Goal: Information Seeking & Learning: Learn about a topic

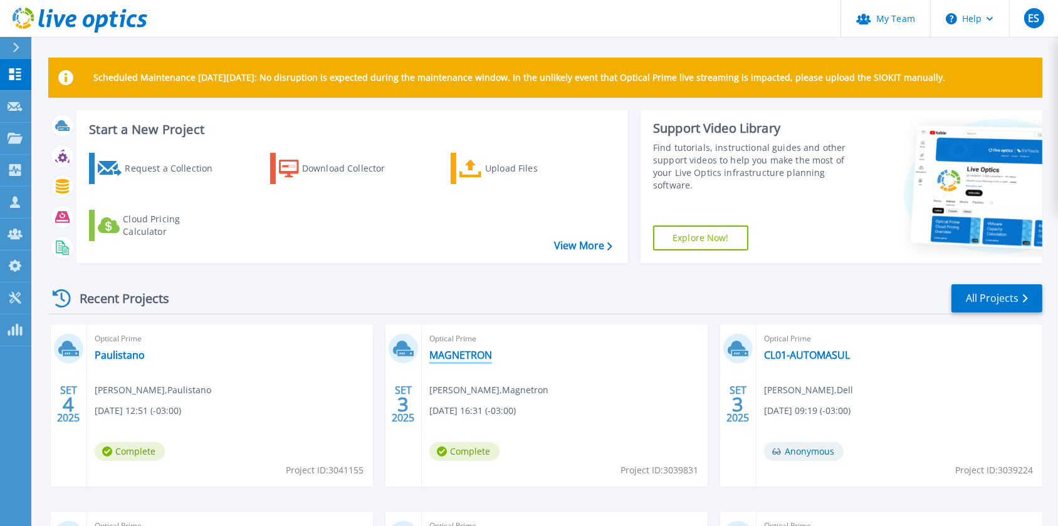
click at [470, 357] on link "MAGNETRON" at bounding box center [460, 355] width 63 height 13
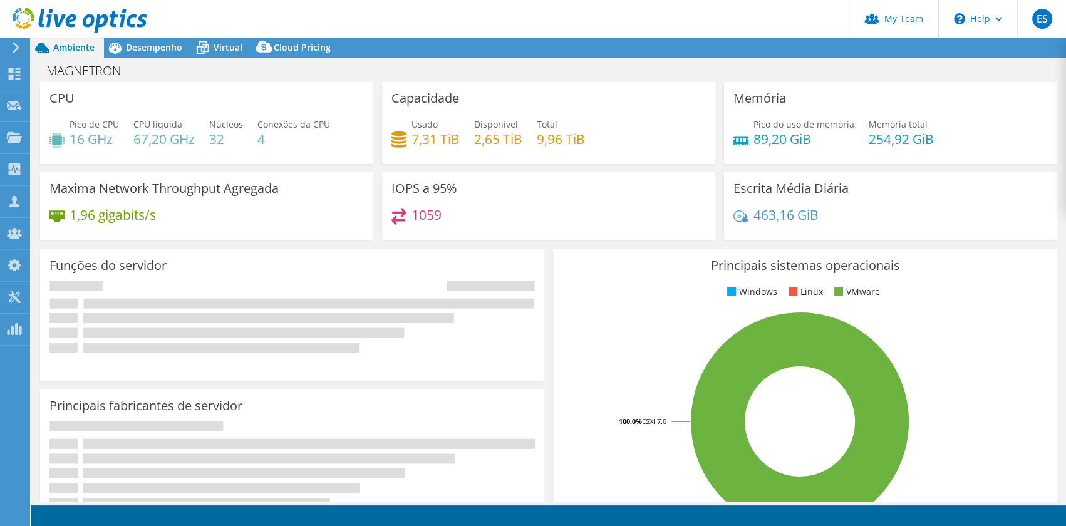
select select "USD"
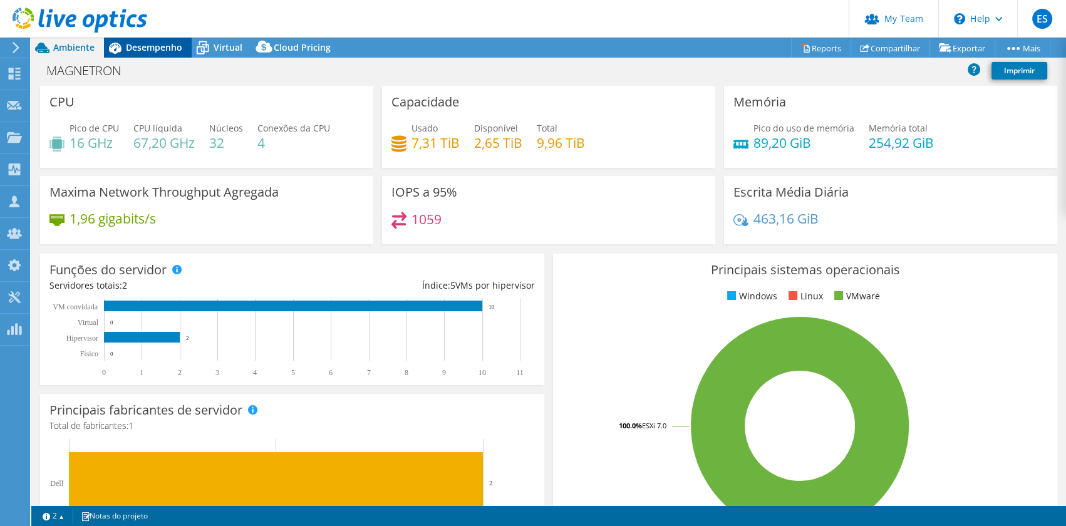
click at [135, 53] on span "Desempenho" at bounding box center [154, 47] width 56 height 12
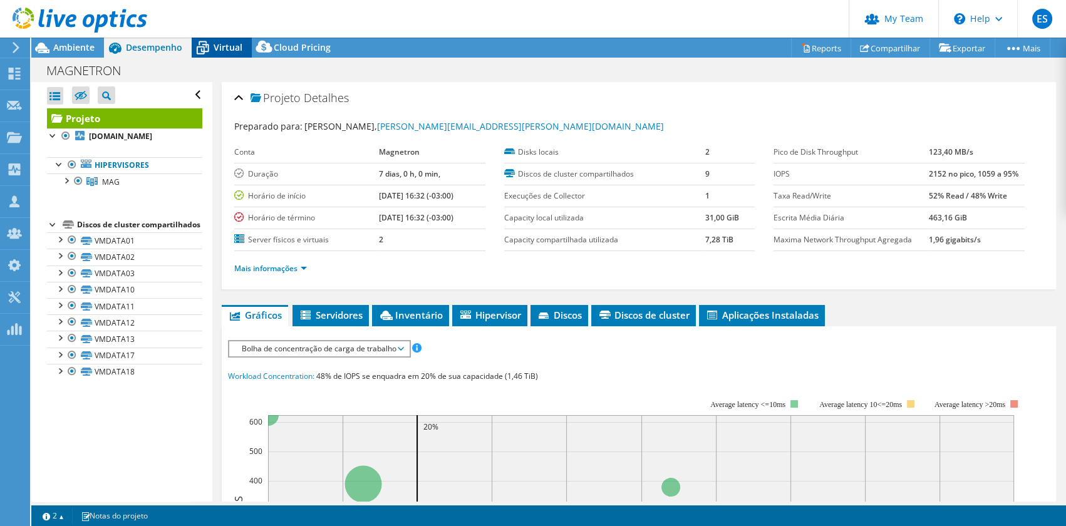
click at [229, 46] on span "Virtual" at bounding box center [228, 47] width 29 height 12
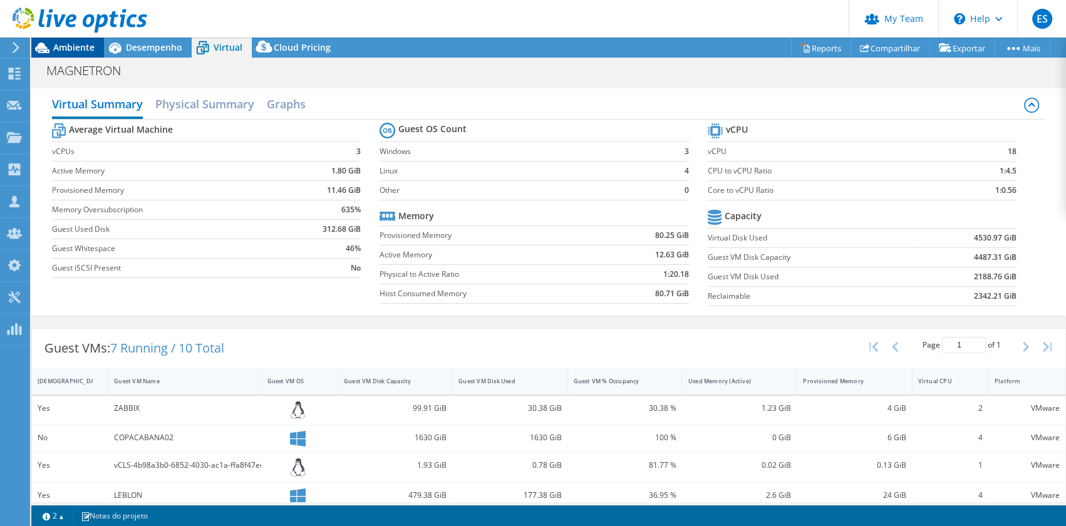
click at [73, 44] on span "Ambiente" at bounding box center [73, 47] width 41 height 12
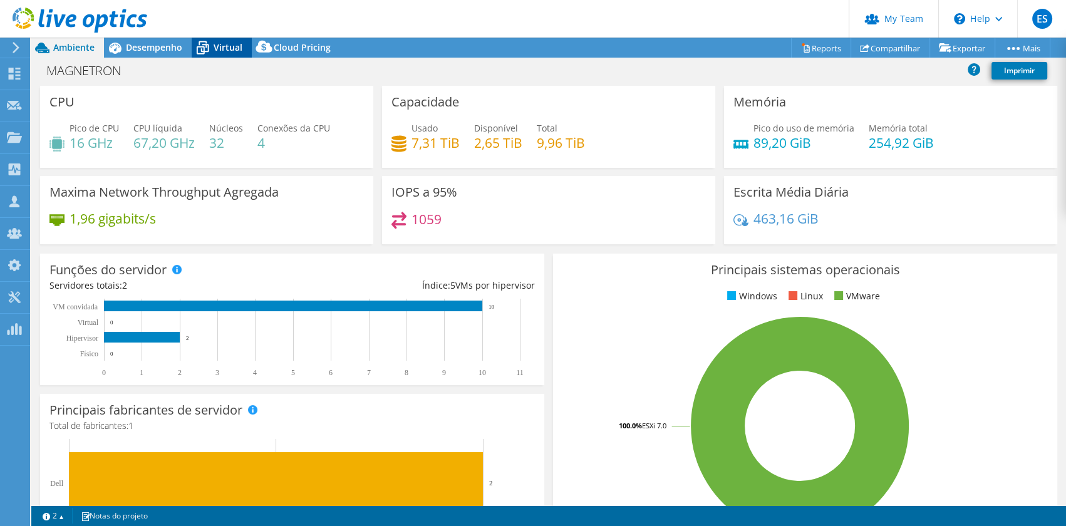
click at [234, 41] on span "Virtual" at bounding box center [228, 47] width 29 height 12
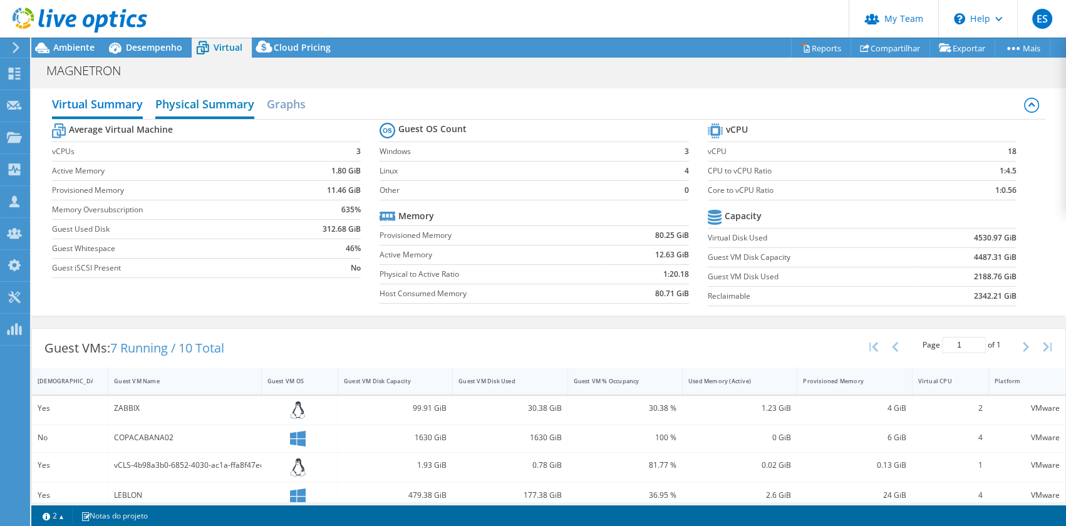
click at [204, 104] on h2 "Physical Summary" at bounding box center [204, 105] width 99 height 28
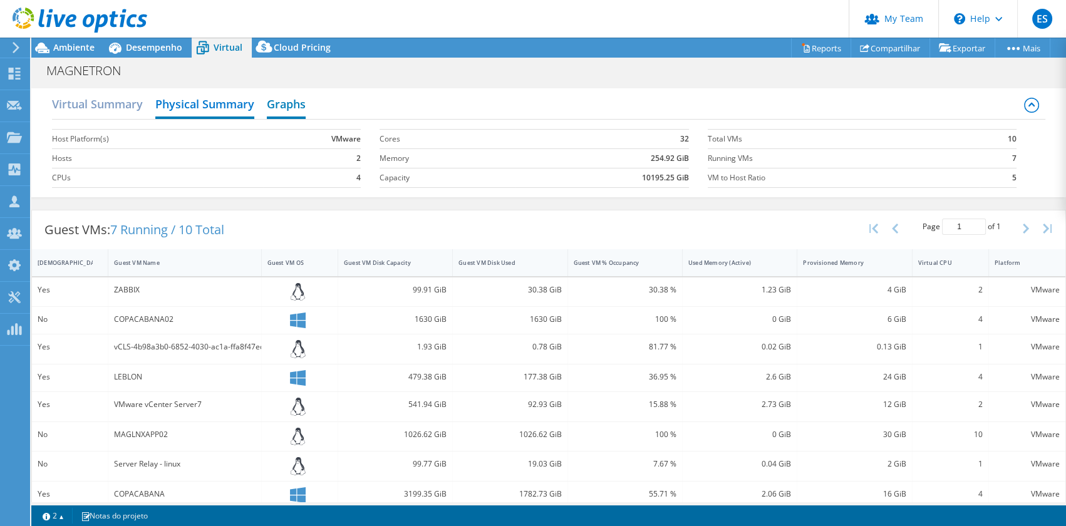
click at [283, 97] on h2 "Graphs" at bounding box center [286, 105] width 39 height 28
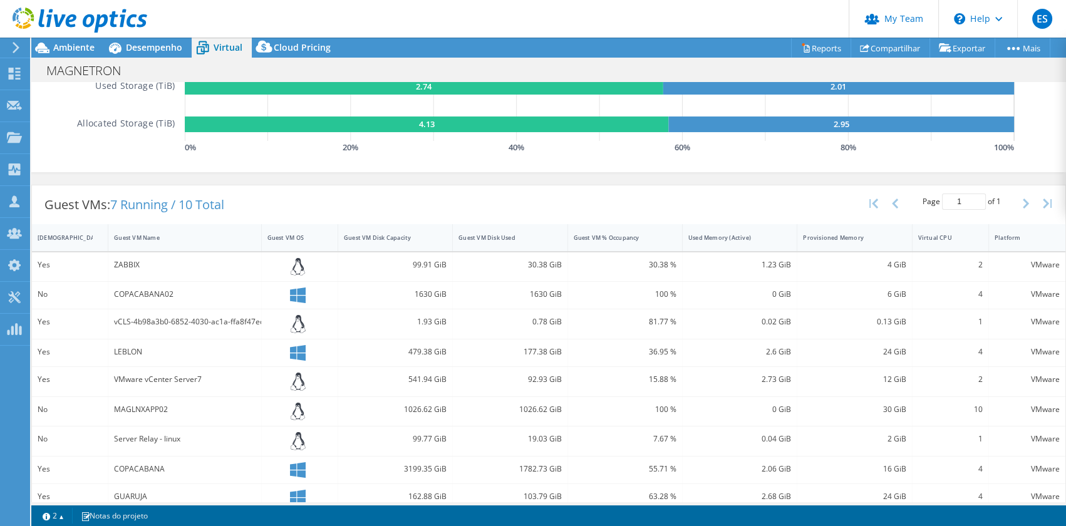
scroll to position [285, 0]
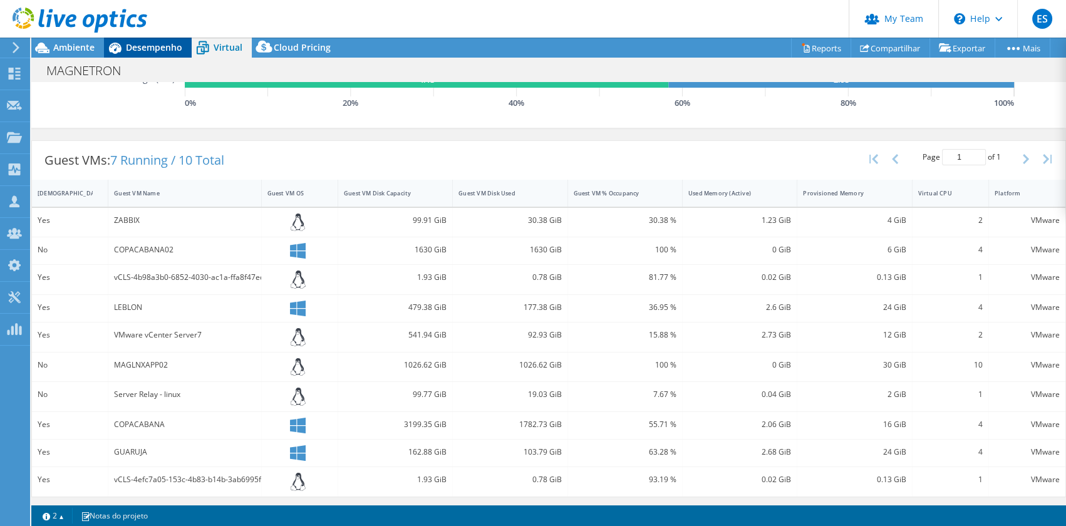
click at [169, 42] on span "Desempenho" at bounding box center [154, 47] width 56 height 12
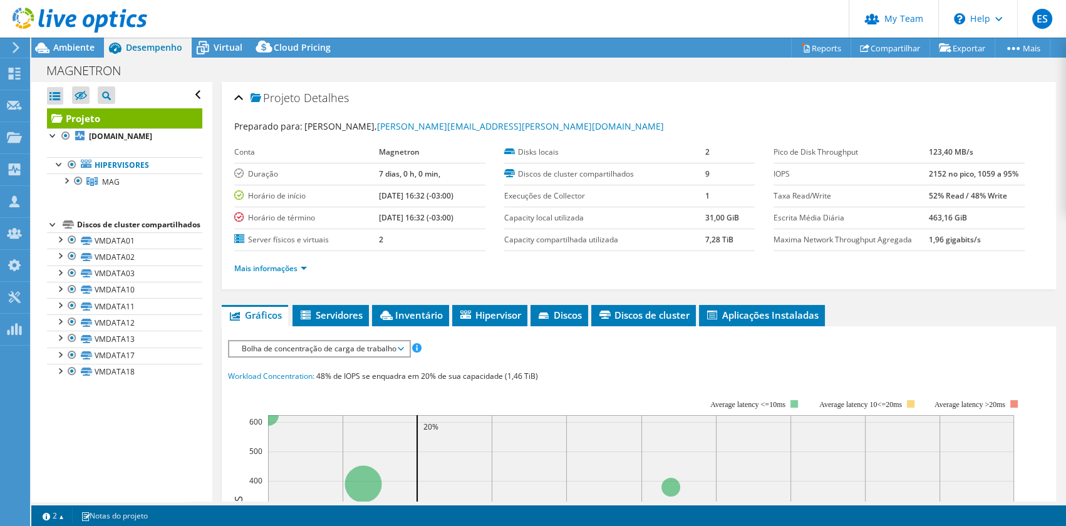
scroll to position [0, 0]
click at [106, 185] on span "MAG" at bounding box center [111, 182] width 18 height 11
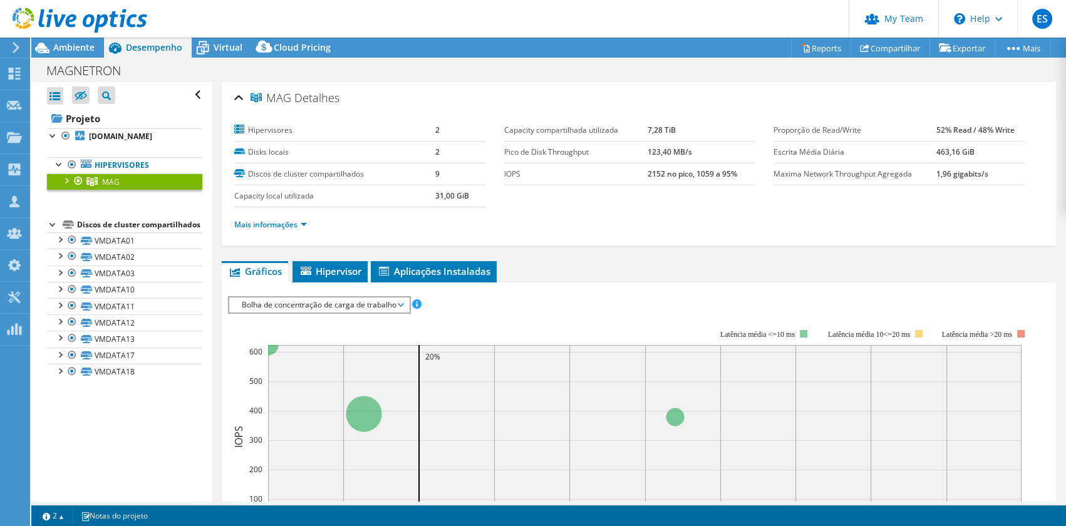
click at [64, 182] on div at bounding box center [66, 180] width 13 height 13
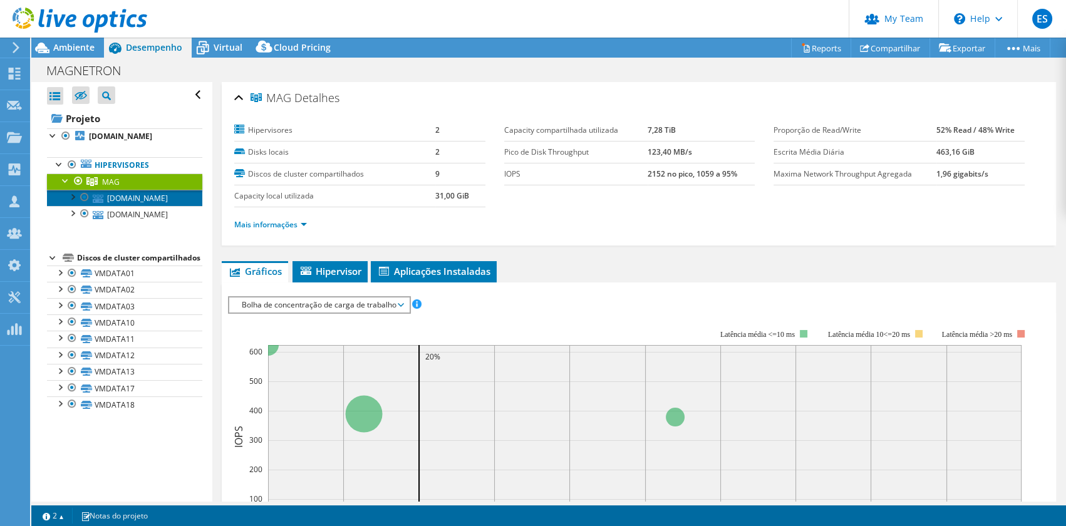
click at [132, 197] on link "magsrvvm01.magnetron.com.br" at bounding box center [124, 198] width 155 height 16
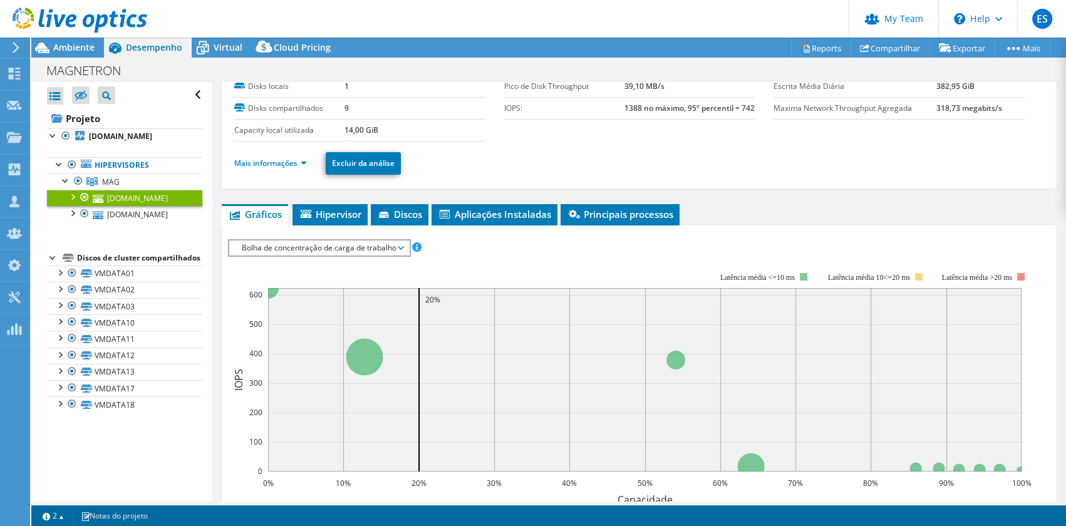
scroll to position [56, 0]
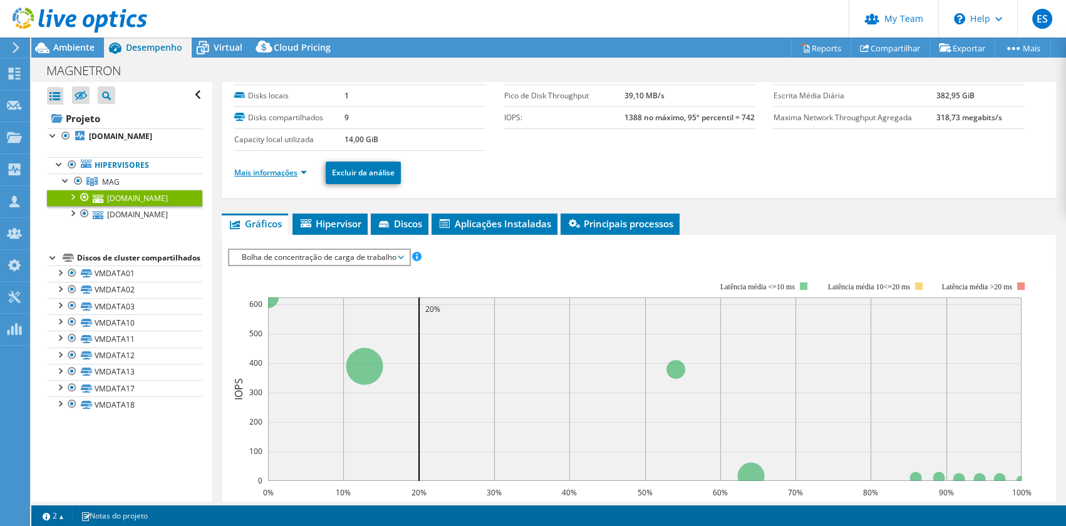
click at [304, 170] on link "Mais informações" at bounding box center [270, 172] width 73 height 11
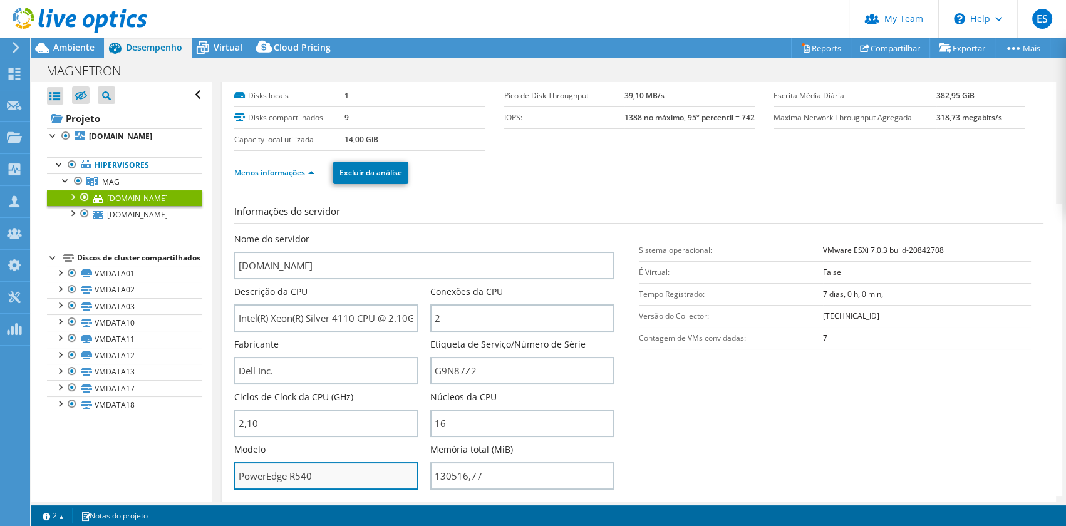
click at [301, 486] on input "PowerEdge R540" at bounding box center [326, 476] width 184 height 28
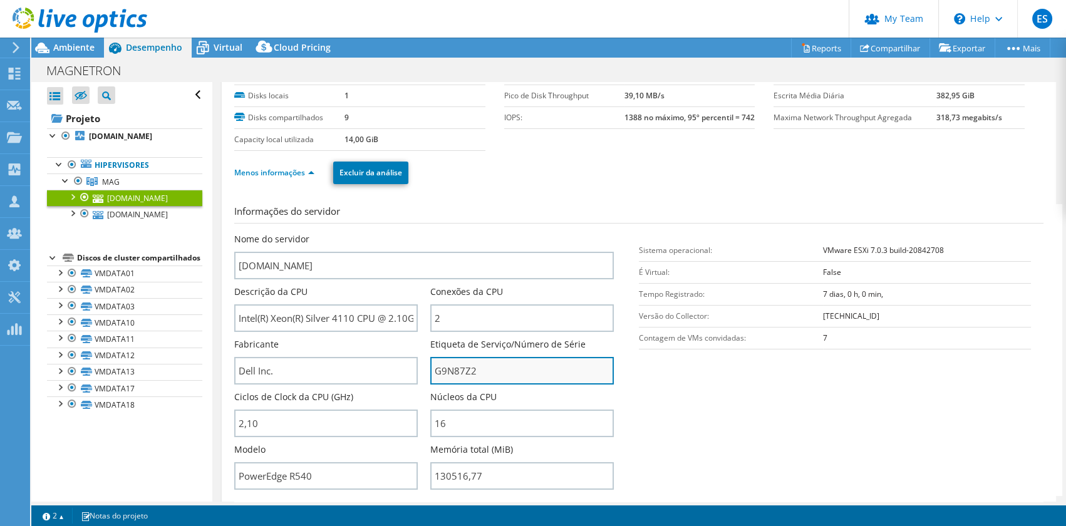
click at [469, 375] on input "G9N87Z2" at bounding box center [522, 371] width 184 height 28
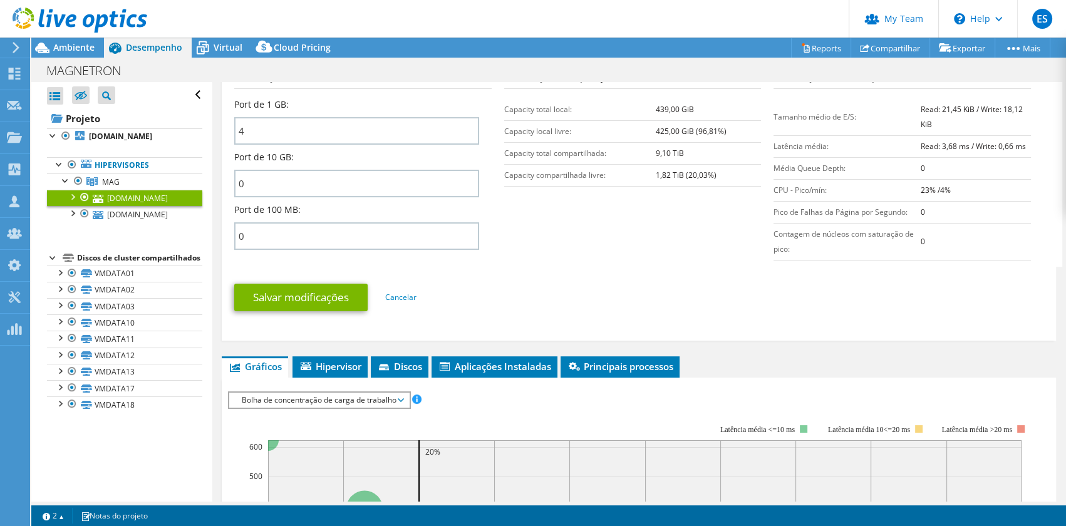
scroll to position [455, 0]
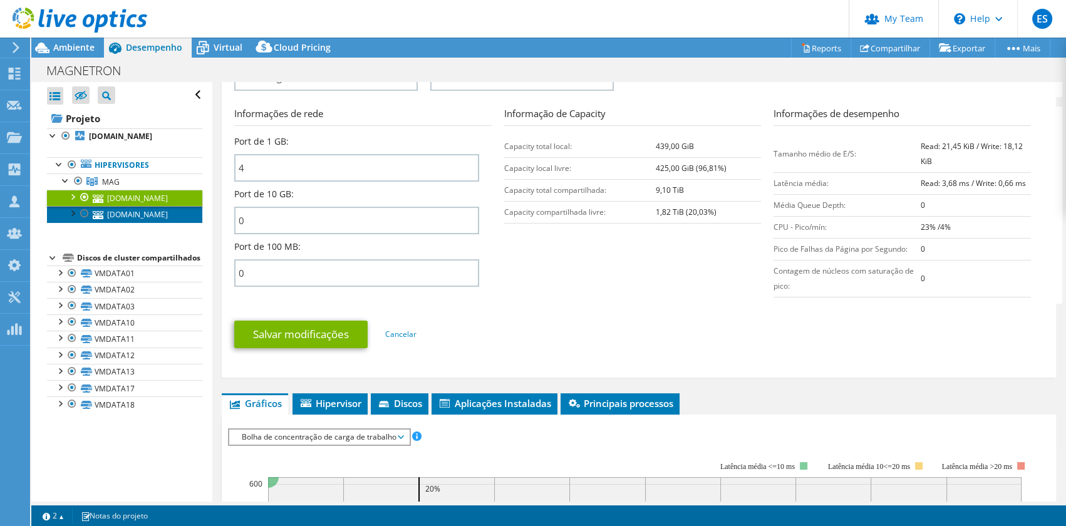
click at [133, 216] on link "magsrvvm02.magnetron.com.br" at bounding box center [124, 214] width 155 height 16
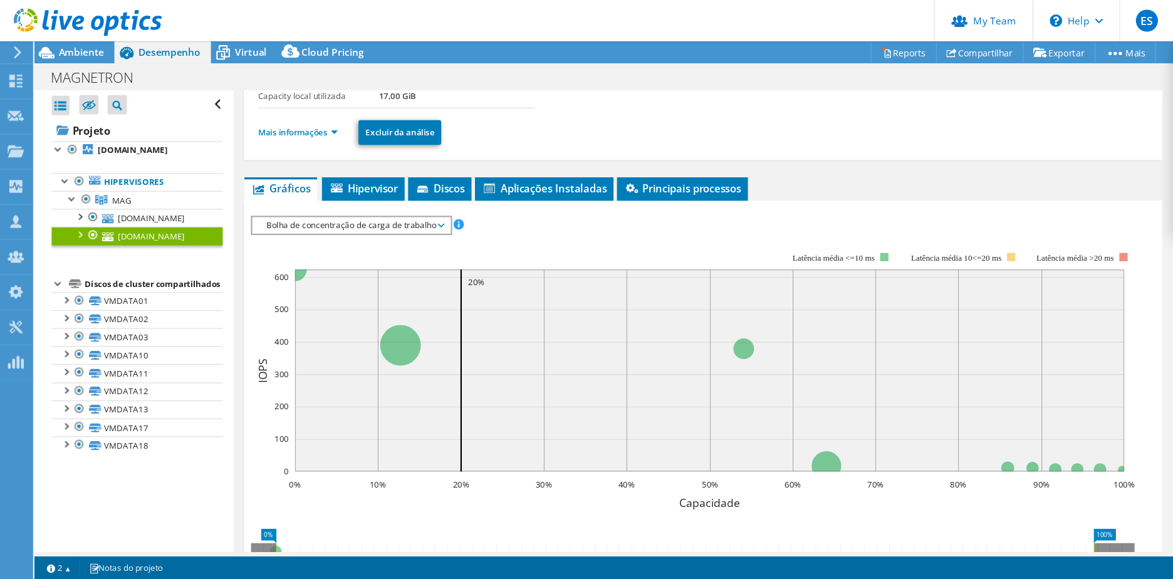
scroll to position [100, 0]
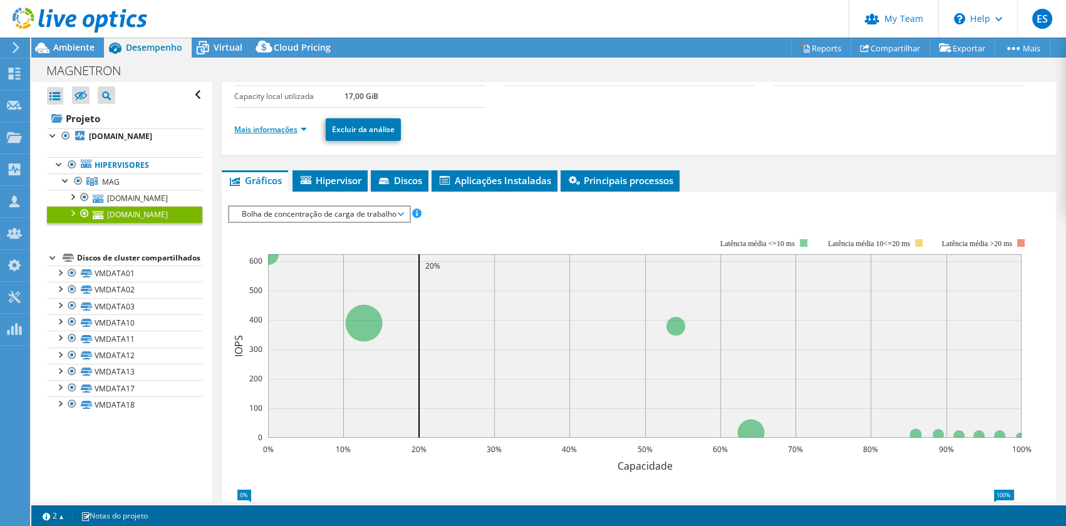
click at [284, 126] on link "Mais informações" at bounding box center [270, 129] width 73 height 11
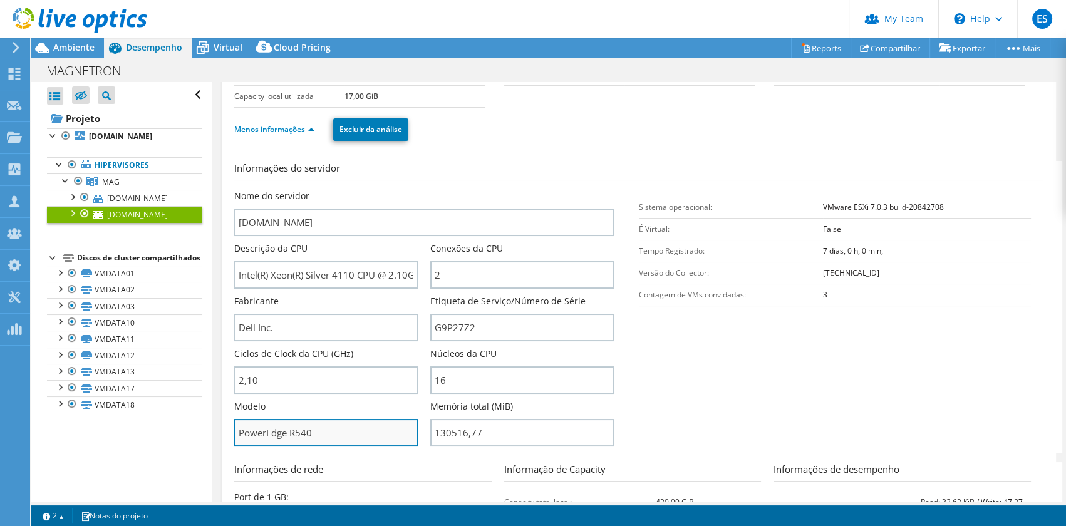
click at [276, 436] on input "PowerEdge R540" at bounding box center [326, 433] width 184 height 28
click at [304, 433] on input "PowerEdge R540" at bounding box center [326, 433] width 184 height 28
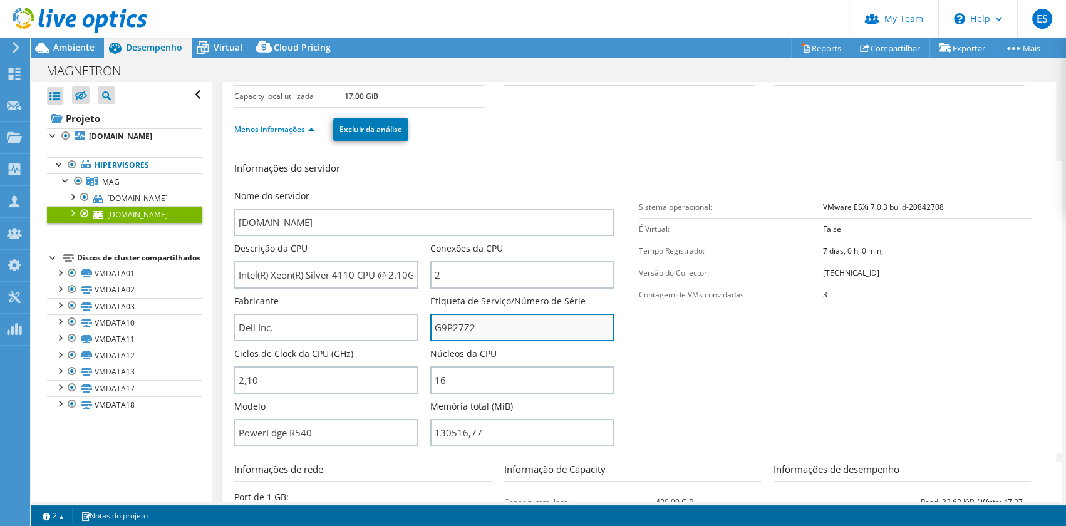
click at [451, 330] on input "G9P27Z2" at bounding box center [522, 328] width 184 height 28
click at [908, 205] on b "VMware ESXi 7.0.3 build-20842708" at bounding box center [883, 207] width 121 height 11
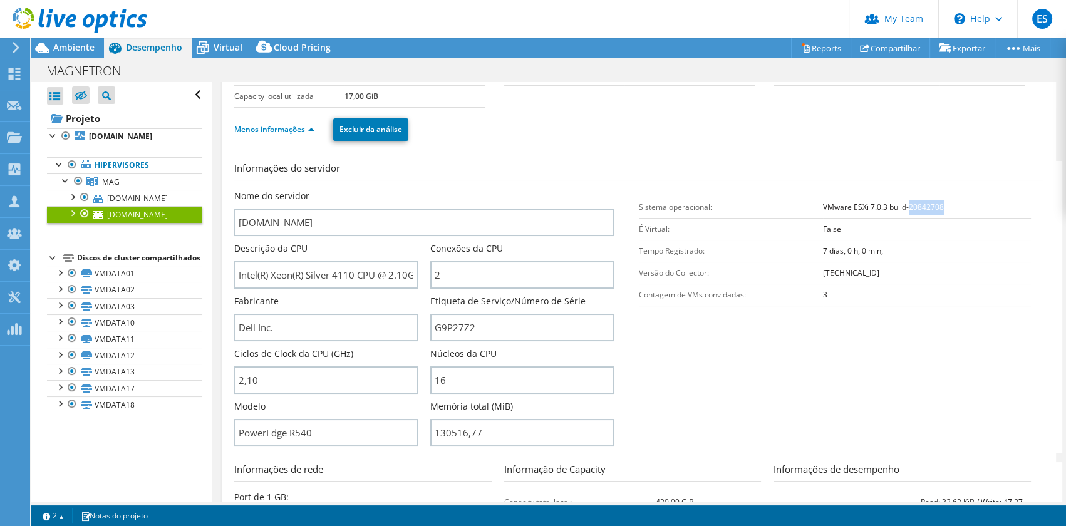
click at [908, 205] on b "VMware ESXi 7.0.3 build-20842708" at bounding box center [883, 207] width 121 height 11
copy tbody "VMware ESXi 7.0.3 build-20842708"
click at [75, 43] on span "Ambiente" at bounding box center [73, 47] width 41 height 12
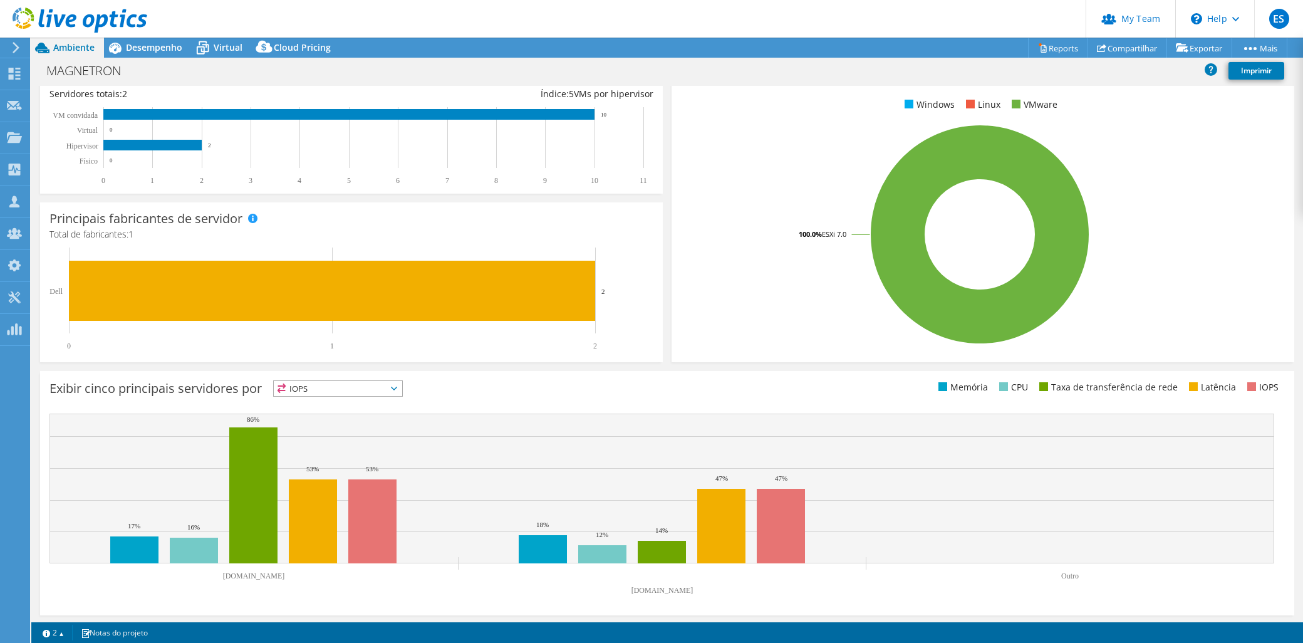
scroll to position [0, 0]
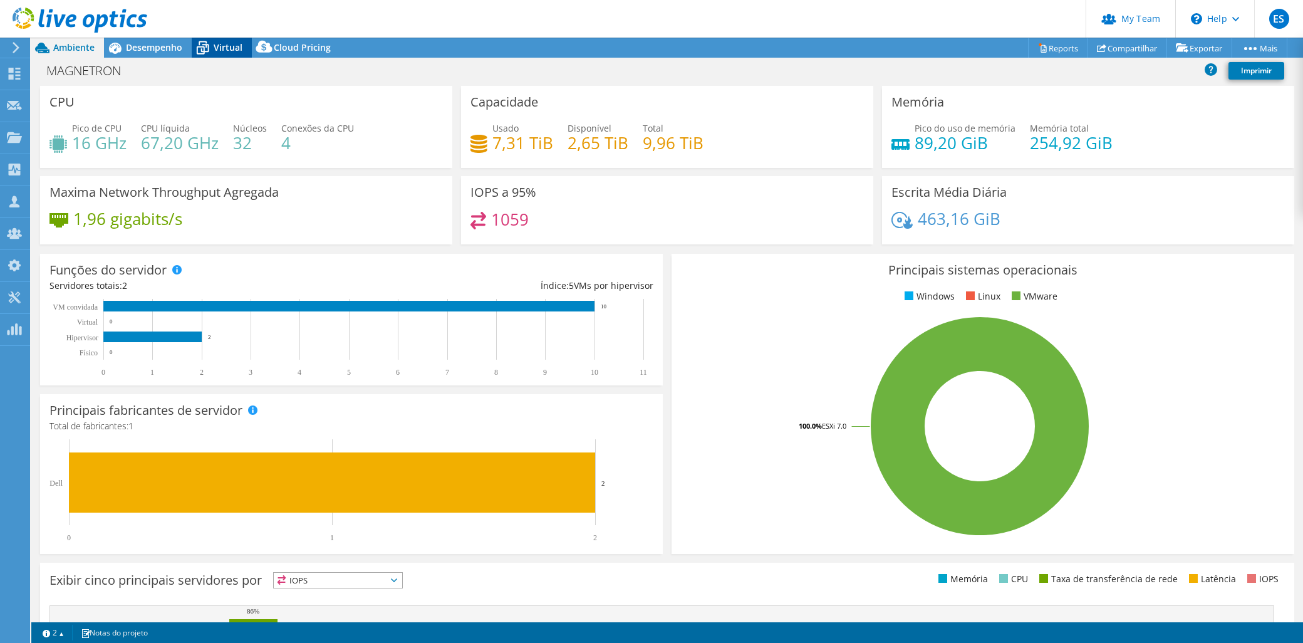
click at [236, 39] on div "Virtual" at bounding box center [222, 48] width 60 height 20
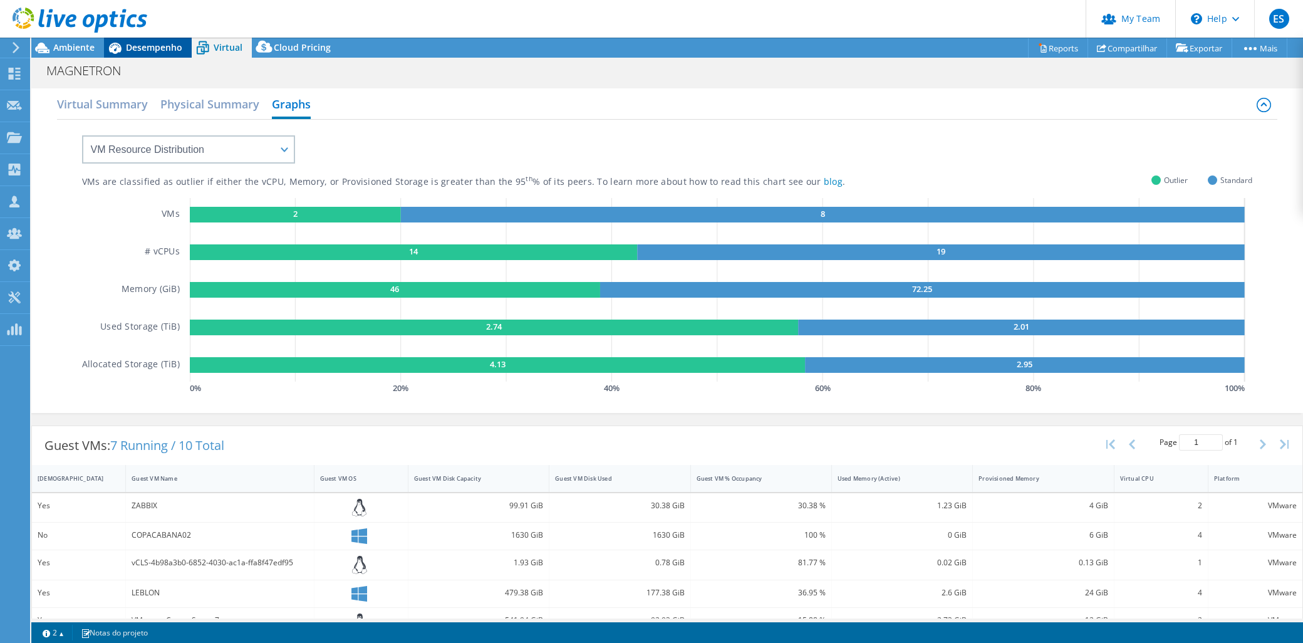
click at [126, 51] on span "Desempenho" at bounding box center [154, 47] width 56 height 12
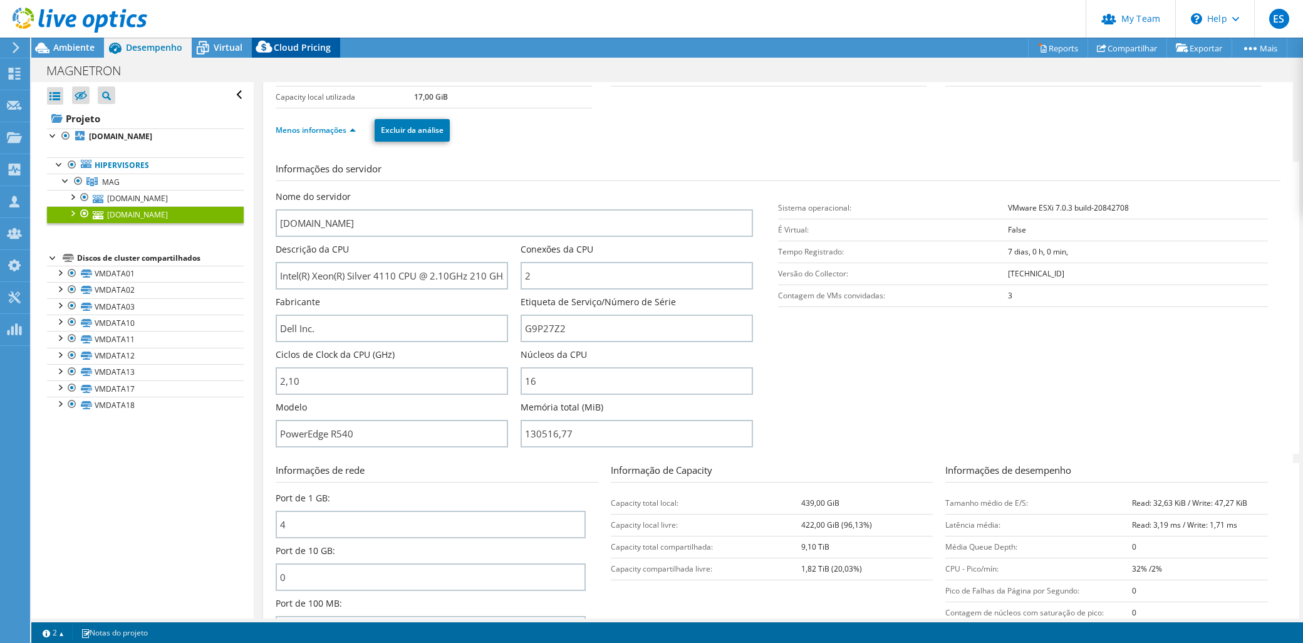
click at [299, 51] on span "Cloud Pricing" at bounding box center [302, 47] width 57 height 12
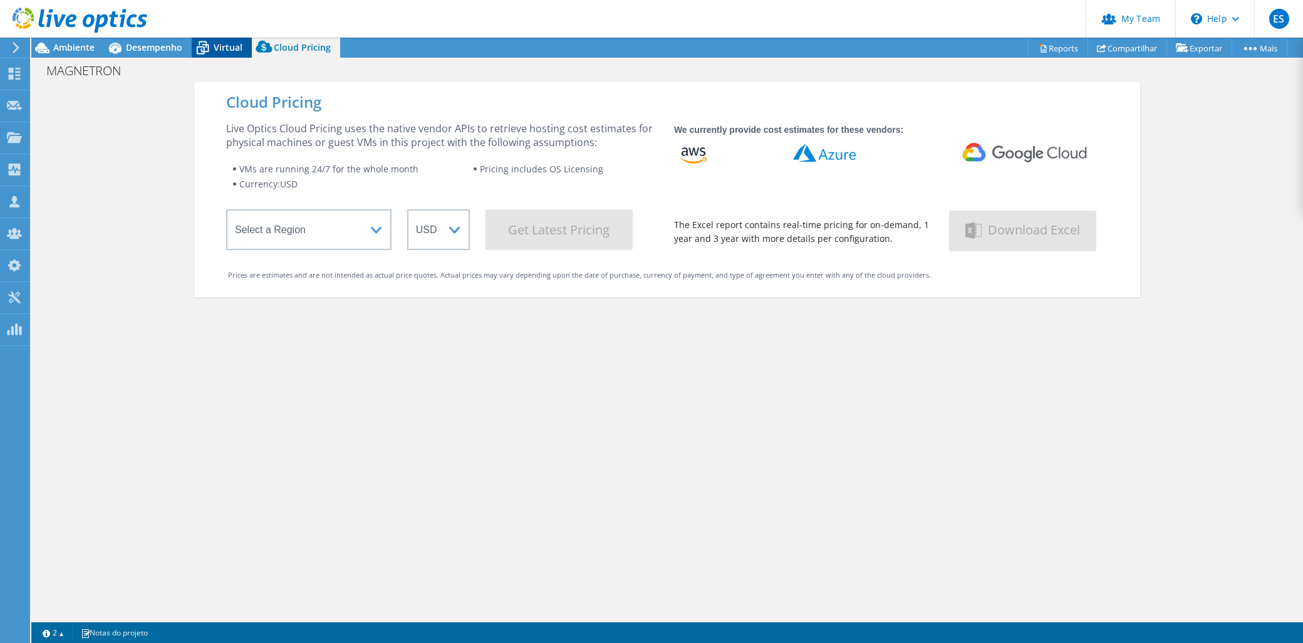
click at [229, 41] on span "Virtual" at bounding box center [228, 47] width 29 height 12
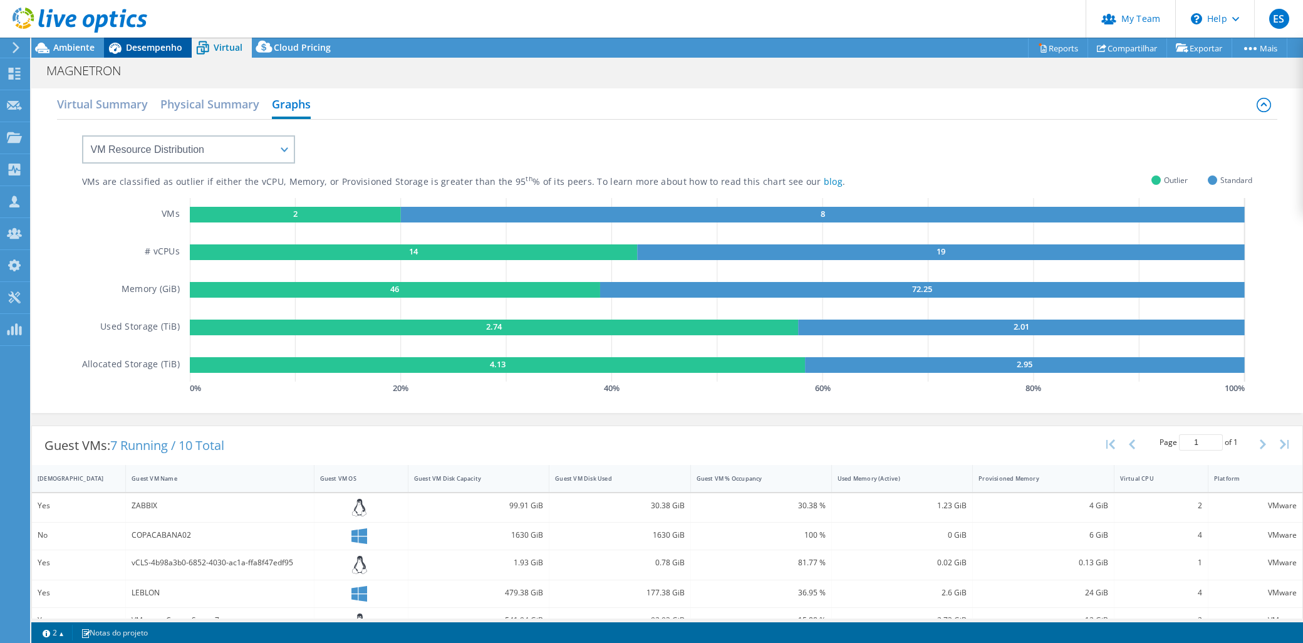
click at [140, 42] on span "Desempenho" at bounding box center [154, 47] width 56 height 12
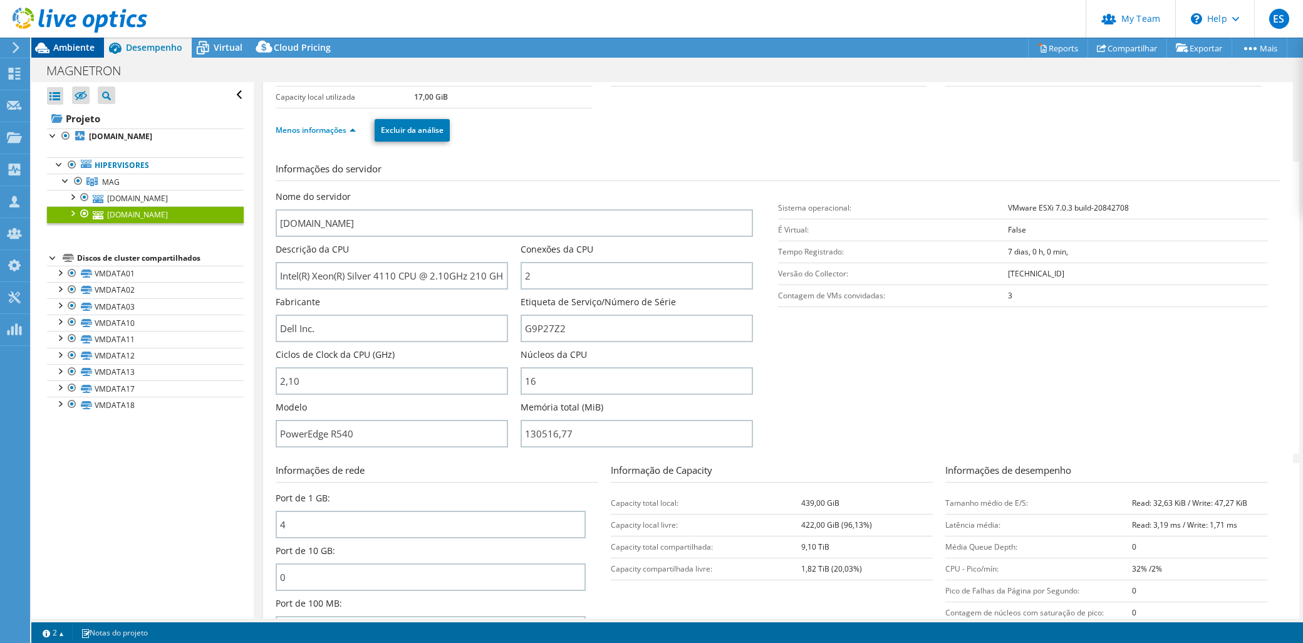
click at [79, 44] on span "Ambiente" at bounding box center [73, 47] width 41 height 12
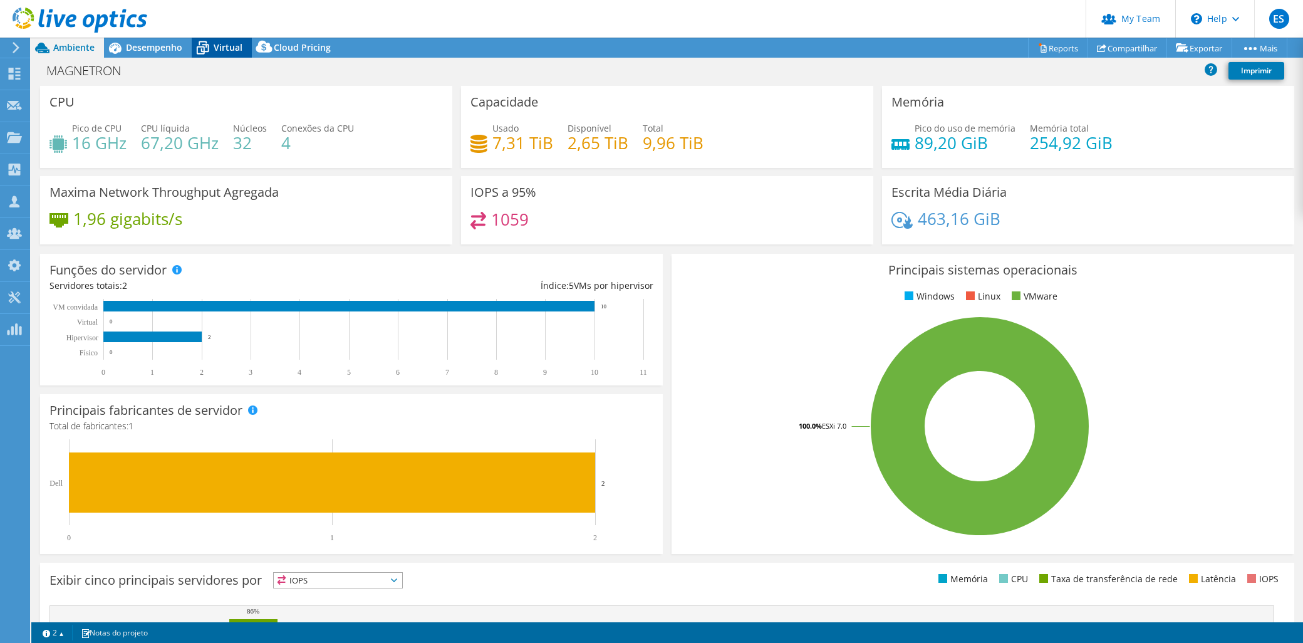
click at [230, 46] on span "Virtual" at bounding box center [228, 47] width 29 height 12
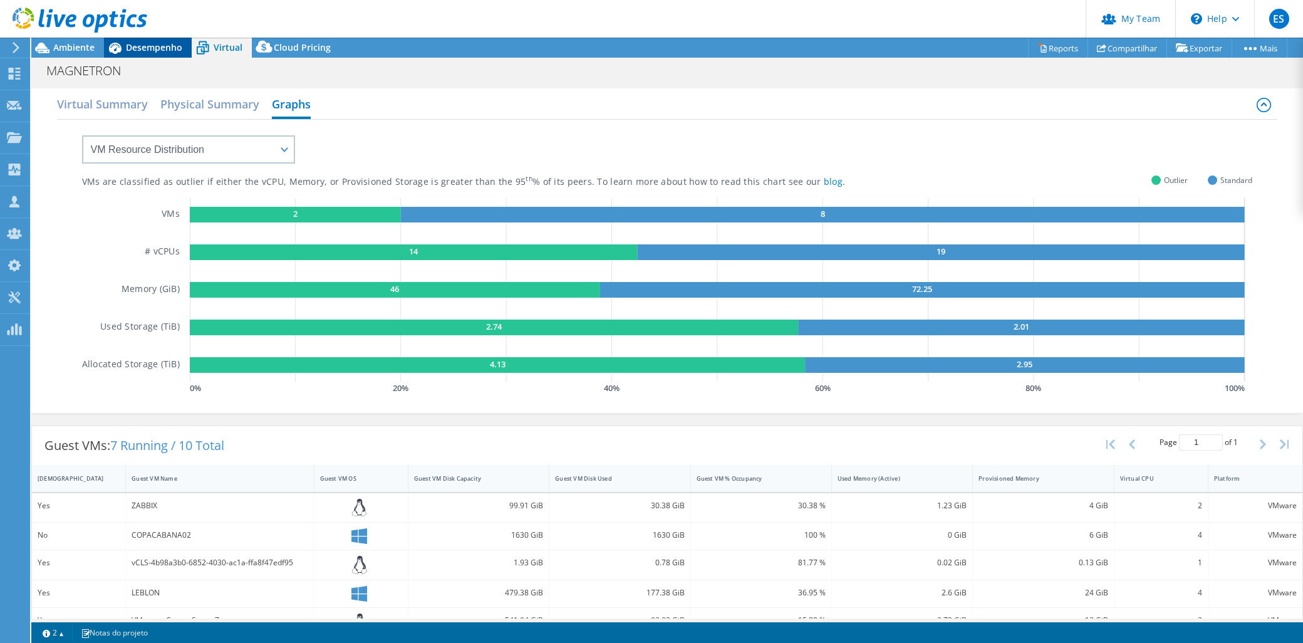
click at [122, 41] on icon at bounding box center [115, 48] width 22 height 22
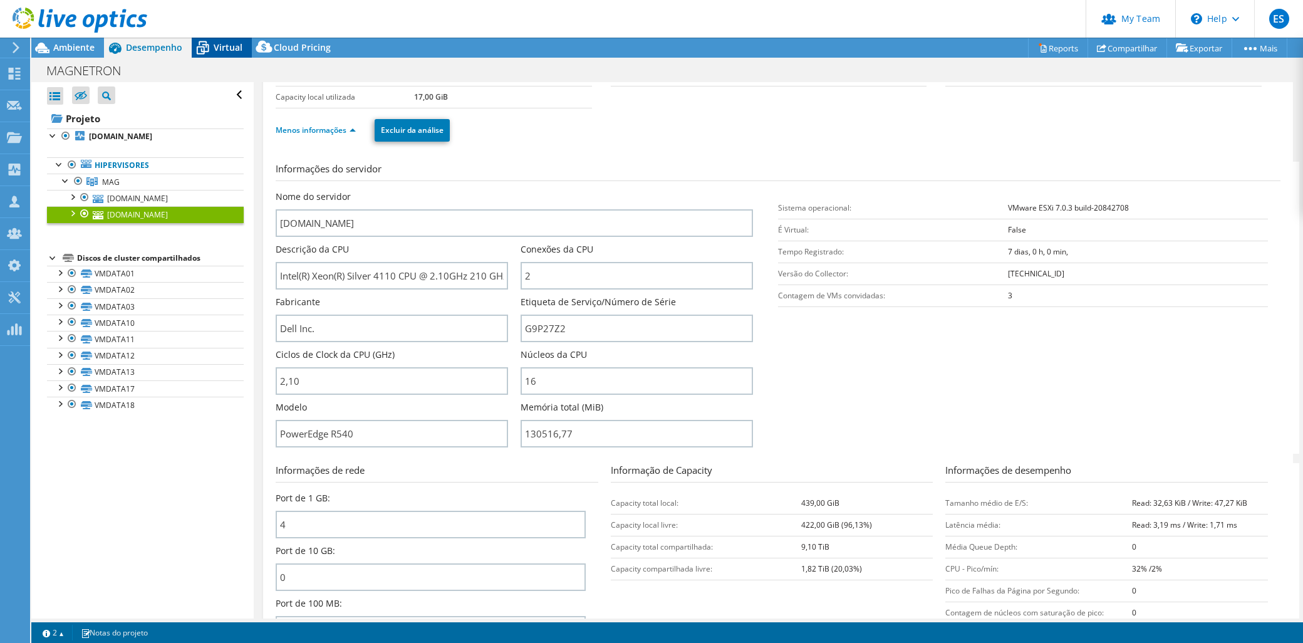
click at [222, 45] on span "Virtual" at bounding box center [228, 47] width 29 height 12
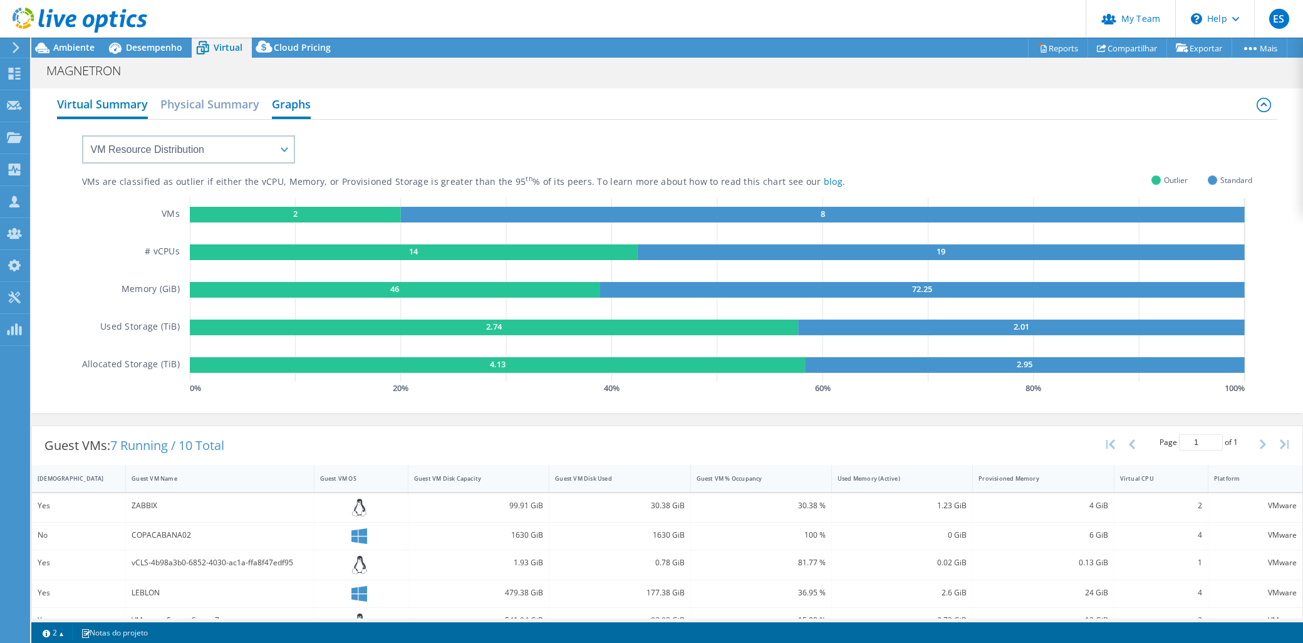
click at [81, 98] on h2 "Virtual Summary" at bounding box center [102, 105] width 91 height 28
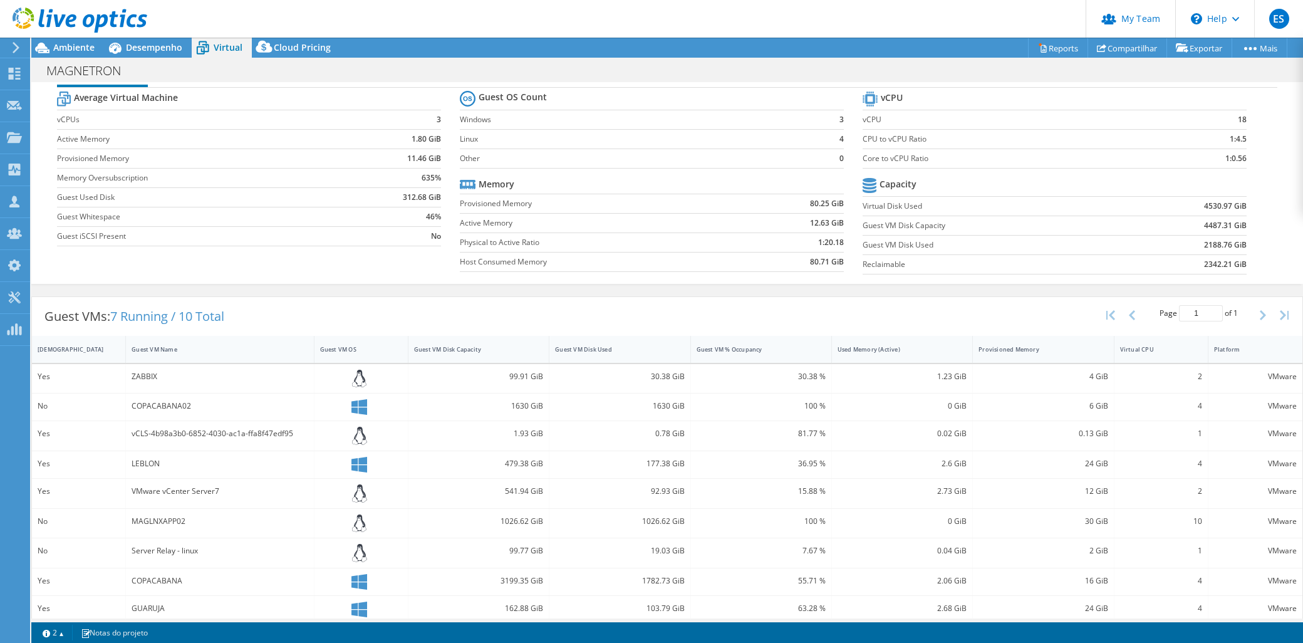
scroll to position [72, 0]
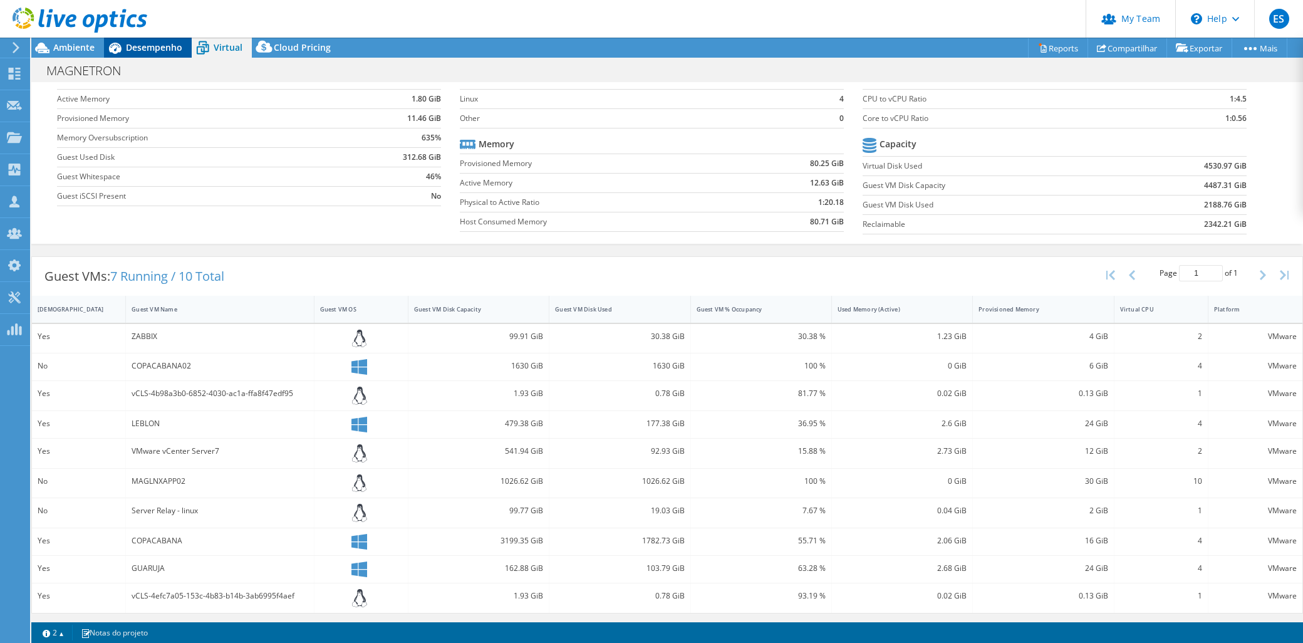
click at [147, 55] on div "Desempenho" at bounding box center [148, 48] width 88 height 20
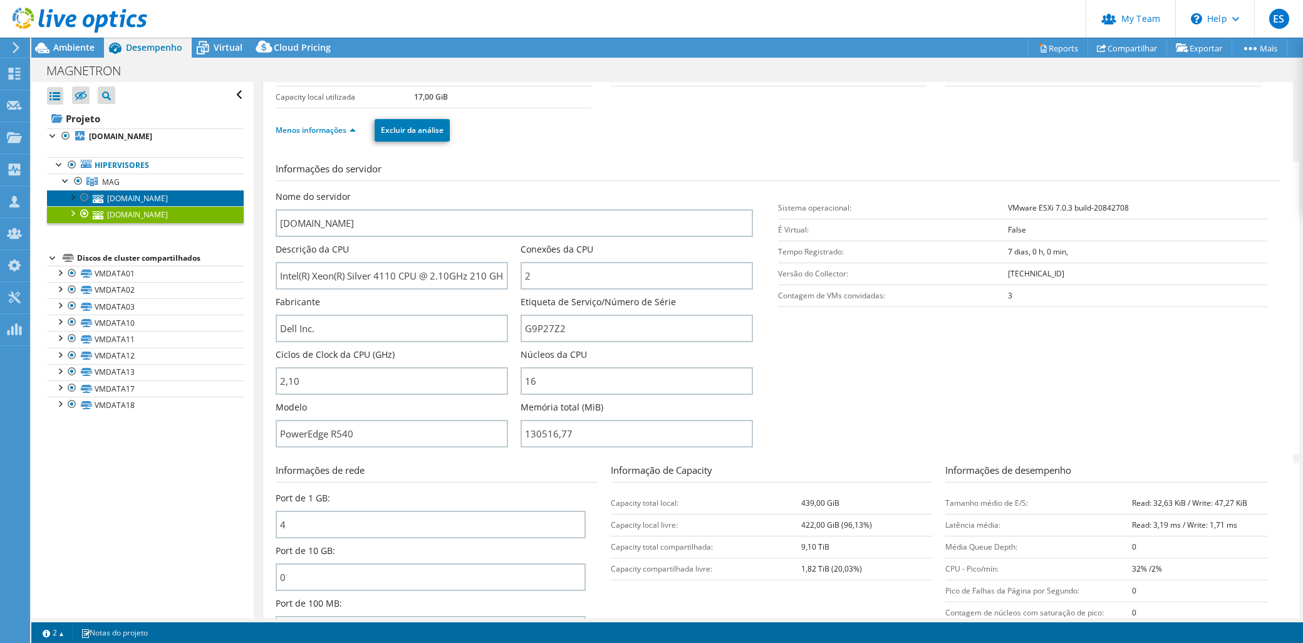
click at [120, 199] on link "magsrvvm01.magnetron.com.br" at bounding box center [145, 198] width 197 height 16
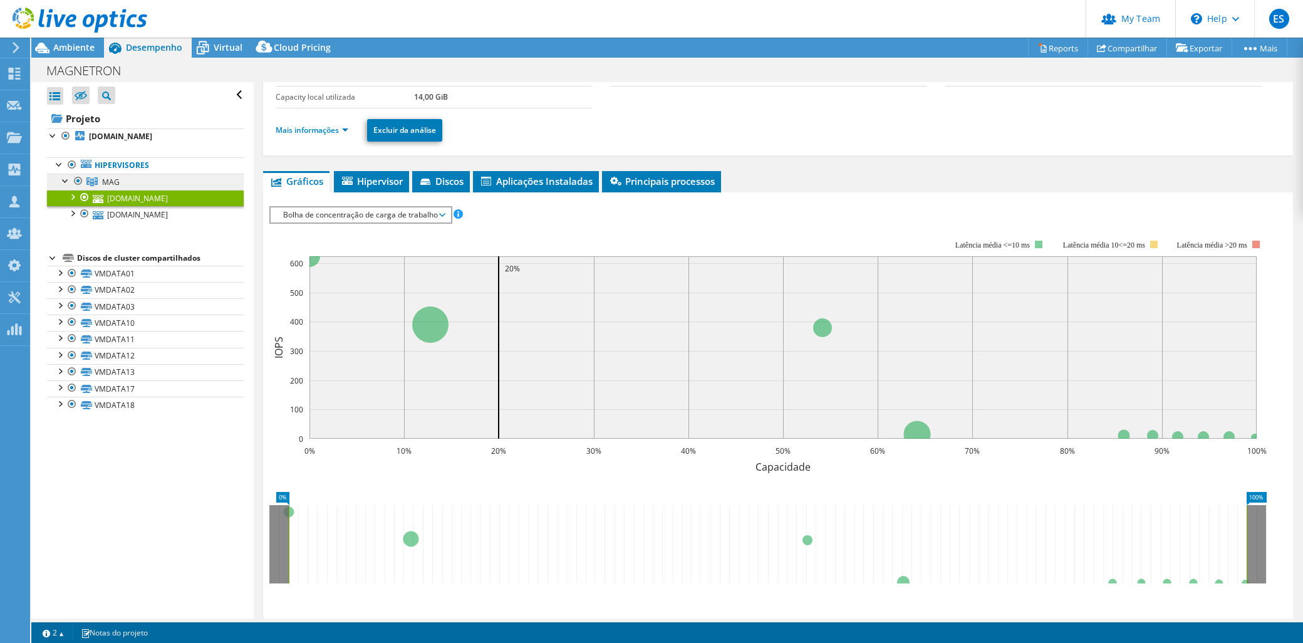
click at [111, 184] on span "MAG" at bounding box center [111, 182] width 18 height 11
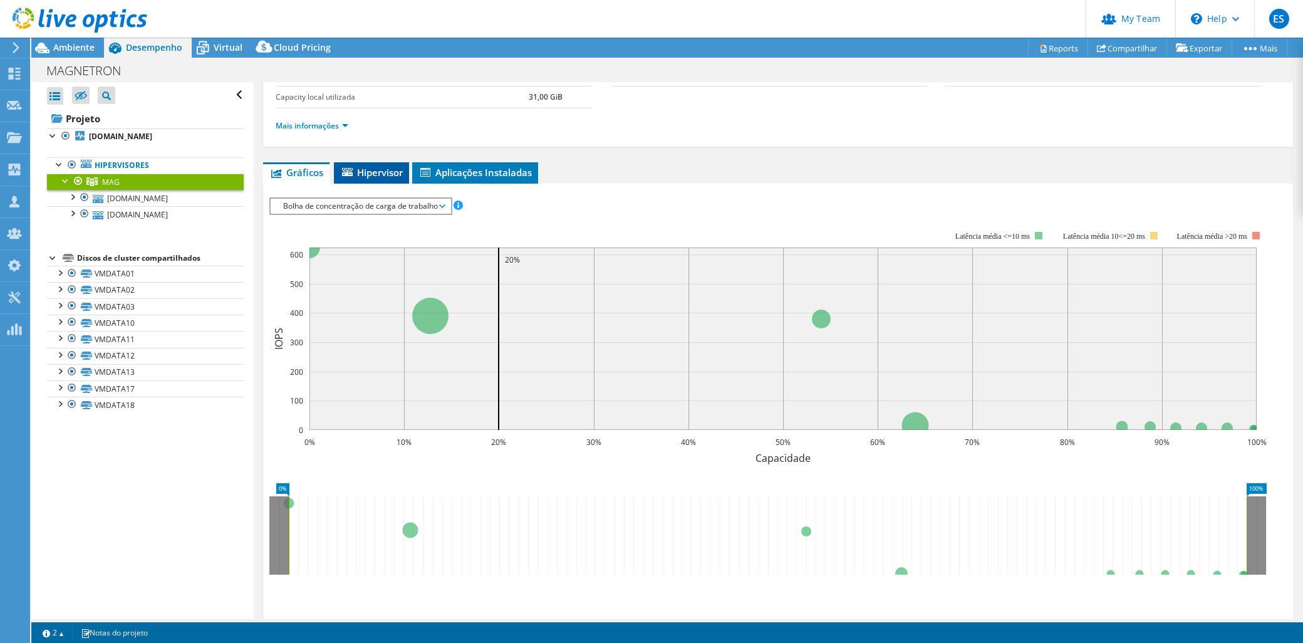
click at [342, 171] on icon at bounding box center [347, 172] width 11 height 8
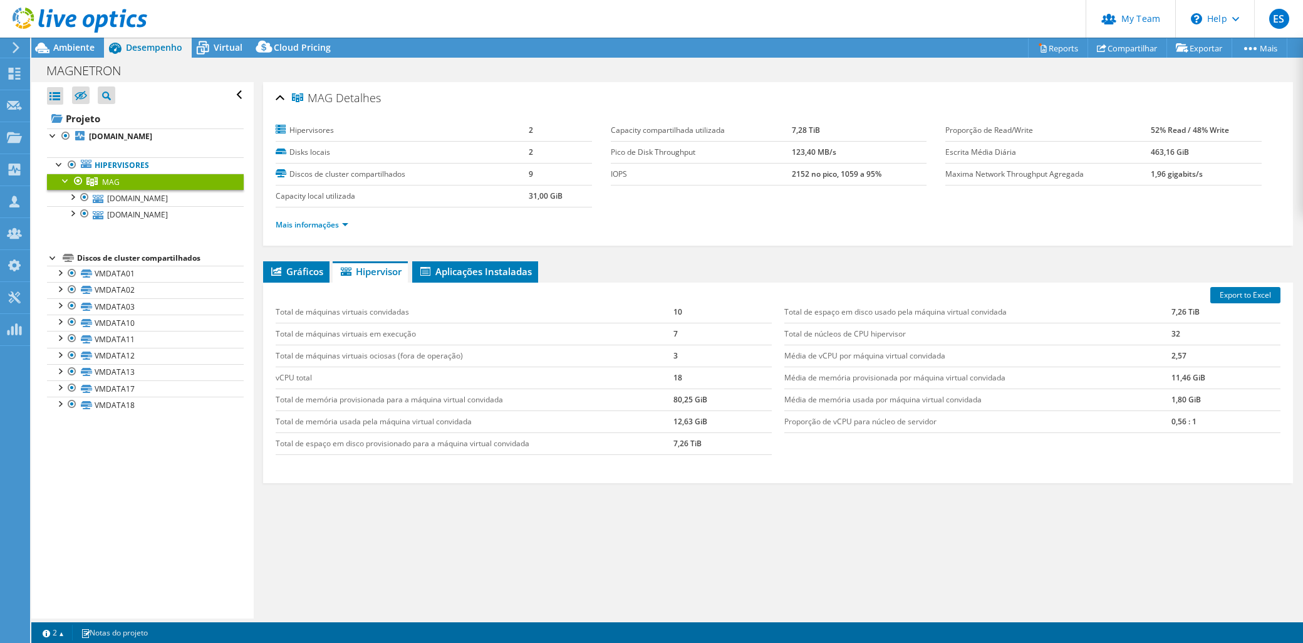
click at [299, 126] on label "Hipervisores" at bounding box center [402, 130] width 253 height 13
click at [75, 41] on span "Ambiente" at bounding box center [73, 47] width 41 height 12
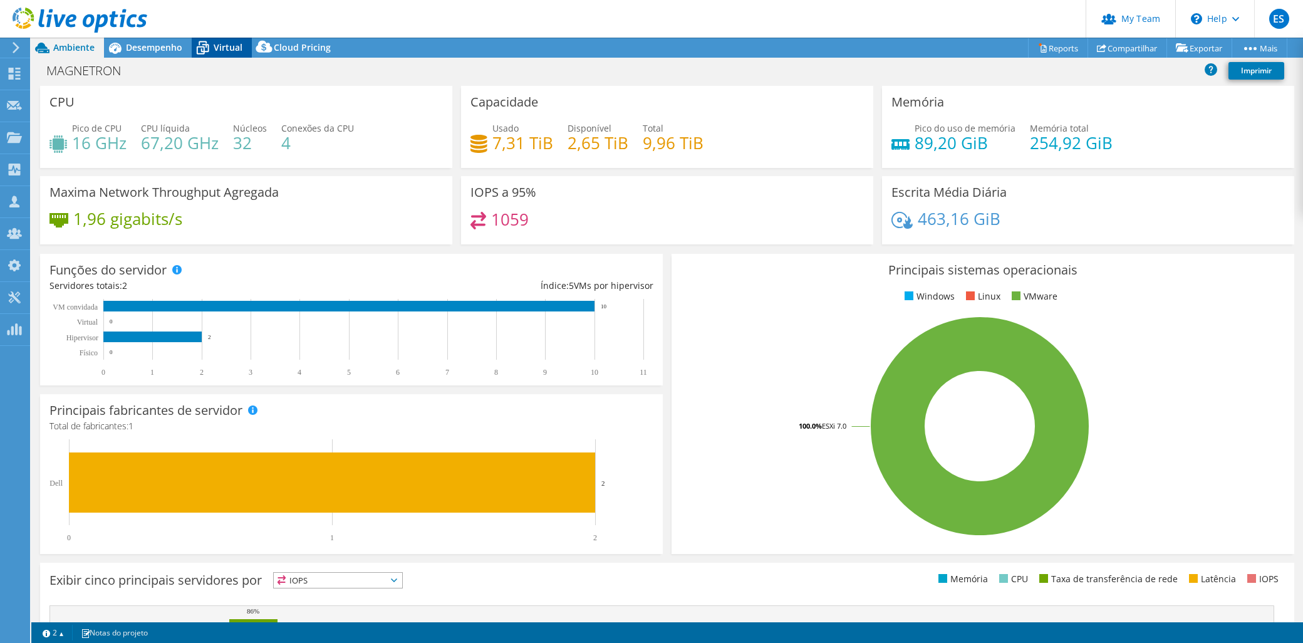
click at [242, 51] on div "Virtual" at bounding box center [222, 48] width 60 height 20
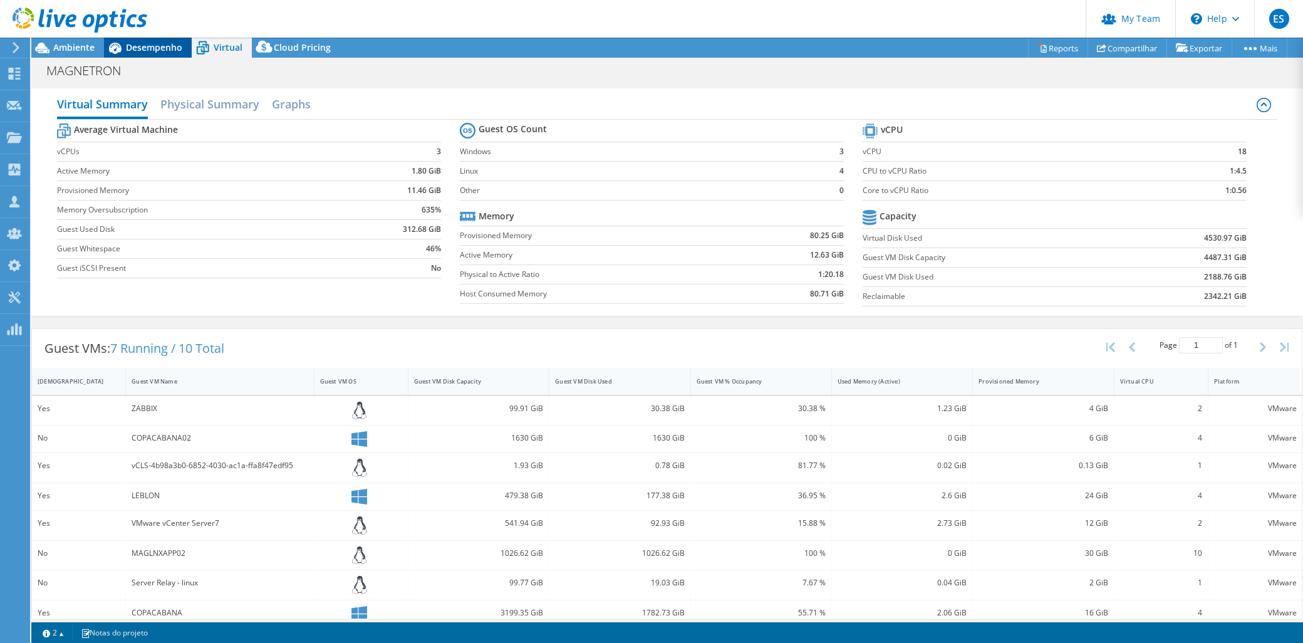
click at [164, 46] on span "Desempenho" at bounding box center [154, 47] width 56 height 12
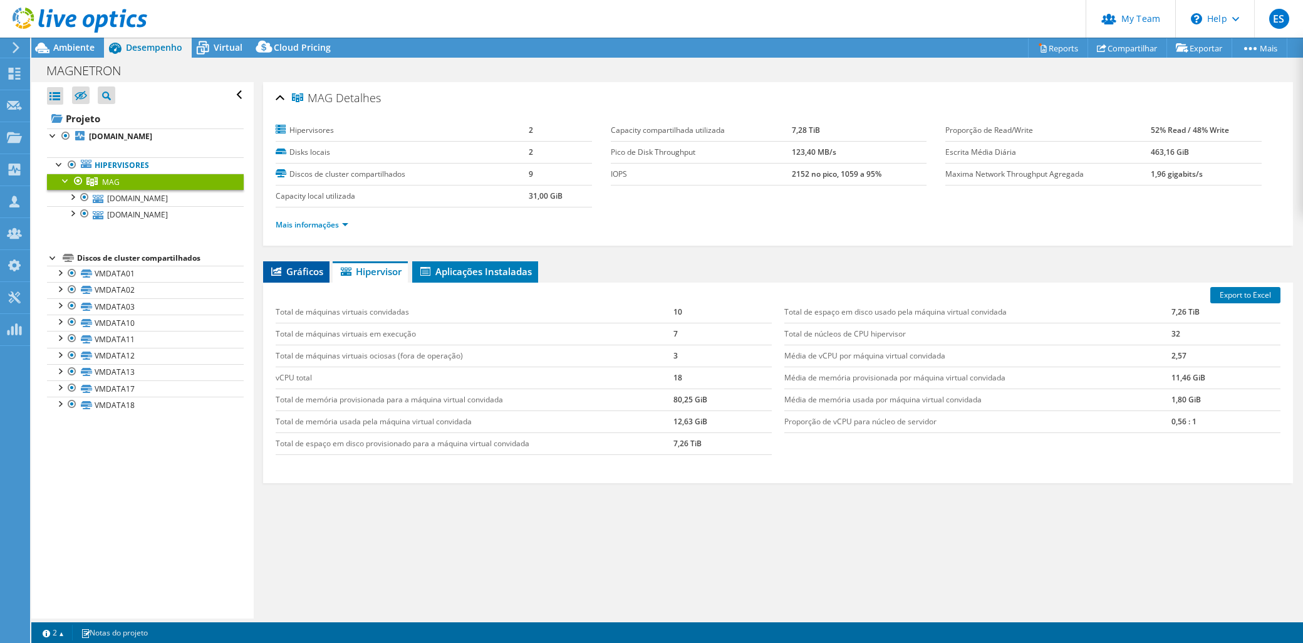
click at [288, 273] on span "Gráficos" at bounding box center [296, 271] width 54 height 13
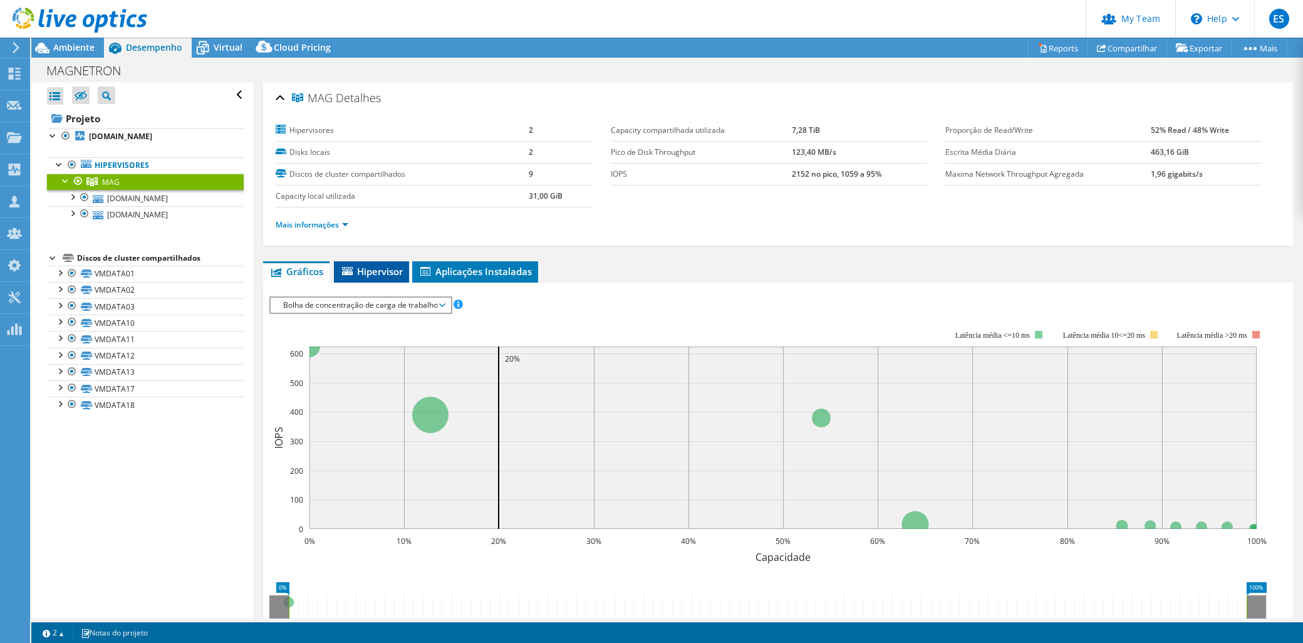
click at [392, 269] on span "Hipervisor" at bounding box center [371, 271] width 63 height 13
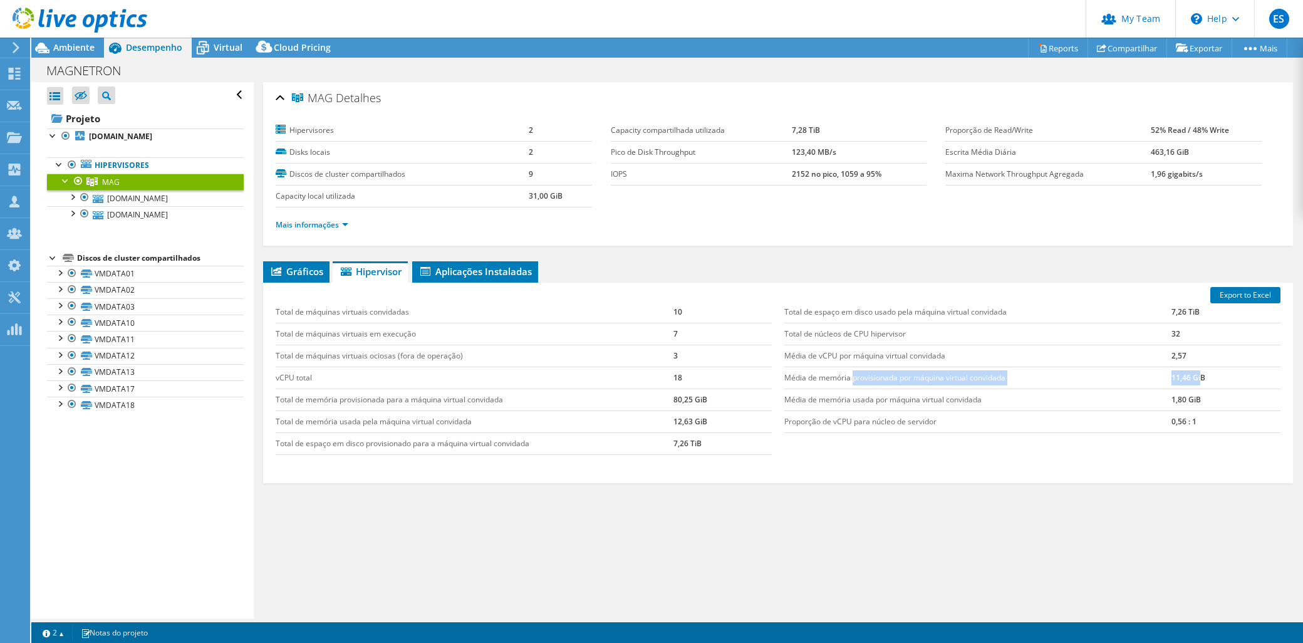
drag, startPoint x: 853, startPoint y: 373, endPoint x: 1192, endPoint y: 378, distance: 338.3
click at [1066, 378] on tr "Média de memória provisionada por máquina virtual convidada 11,46 GiB" at bounding box center [1032, 377] width 496 height 22
drag, startPoint x: 1192, startPoint y: 379, endPoint x: 1189, endPoint y: 400, distance: 20.8
click at [1066, 400] on td "1,80 GiB" at bounding box center [1226, 399] width 109 height 22
